Goal: Check status: Check status

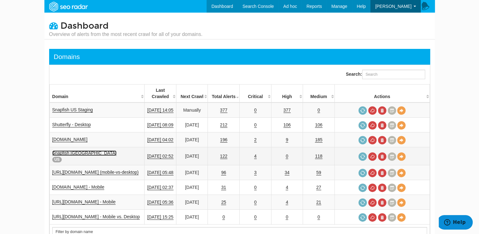
click at [64, 150] on link "Snapfish [GEOGRAPHIC_DATA]" at bounding box center [84, 152] width 64 height 5
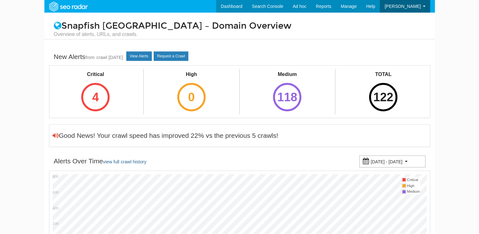
select select "500"
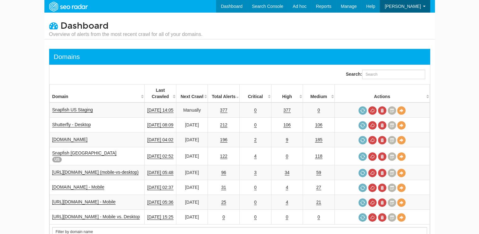
scroll to position [25, 0]
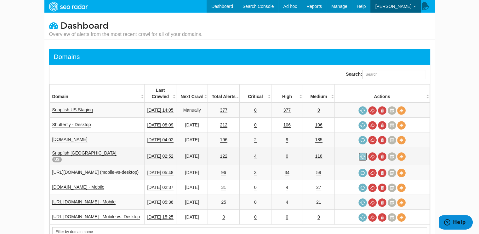
click at [364, 152] on link at bounding box center [363, 156] width 9 height 9
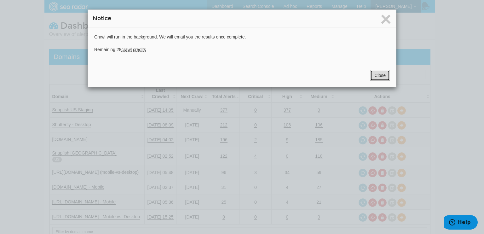
click at [380, 74] on button "Close" at bounding box center [380, 75] width 20 height 11
